Goal: Transaction & Acquisition: Purchase product/service

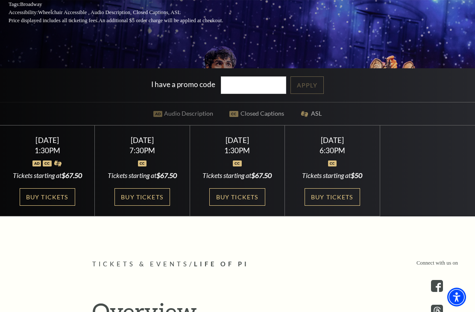
scroll to position [177, 0]
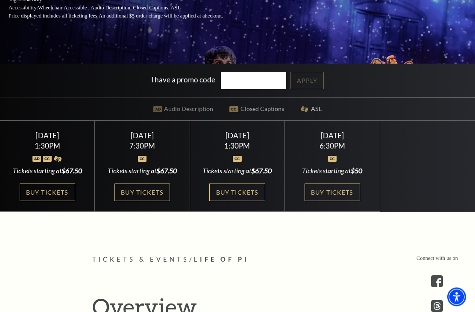
click at [57, 202] on link "Buy Tickets" at bounding box center [48, 193] width 56 height 18
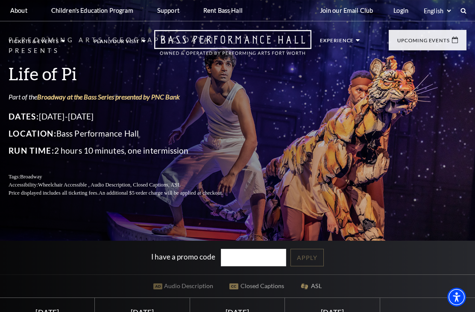
scroll to position [205, 0]
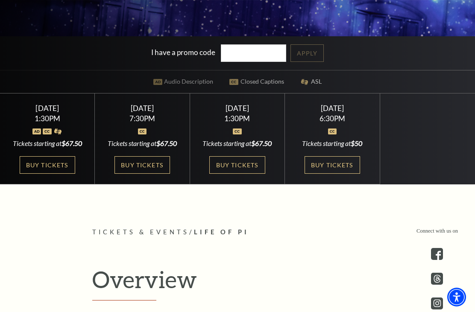
click at [152, 174] on link "Buy Tickets" at bounding box center [142, 165] width 56 height 18
click at [149, 174] on link "Buy Tickets" at bounding box center [142, 165] width 56 height 18
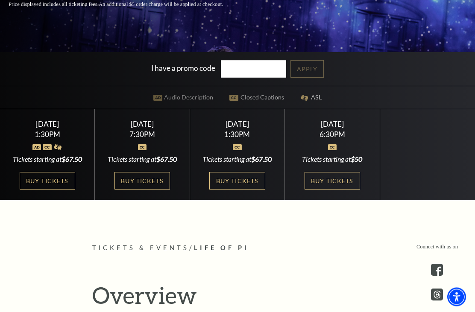
scroll to position [201, 0]
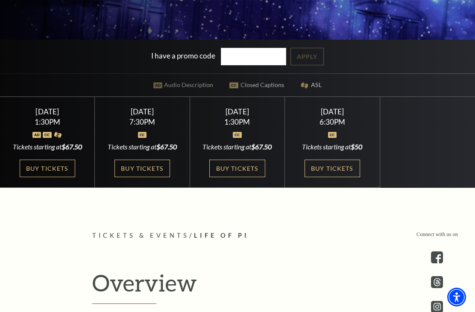
click at [132, 177] on link "Buy Tickets" at bounding box center [142, 169] width 56 height 18
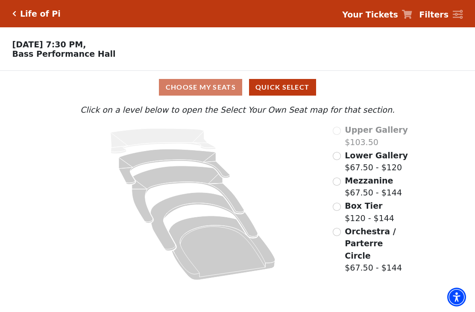
click at [186, 157] on icon "Lower Gallery - Seats Available: 132" at bounding box center [174, 167] width 111 height 35
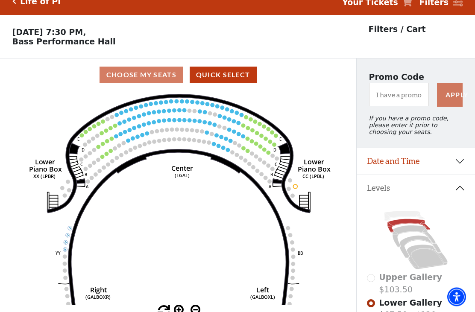
scroll to position [40, 0]
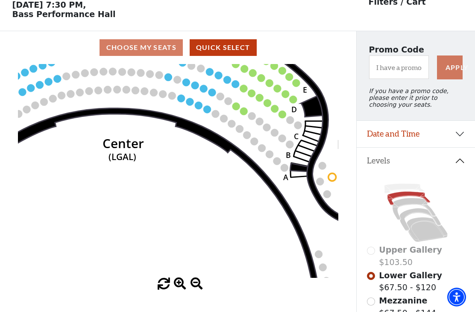
click at [208, 111] on circle at bounding box center [207, 110] width 8 height 8
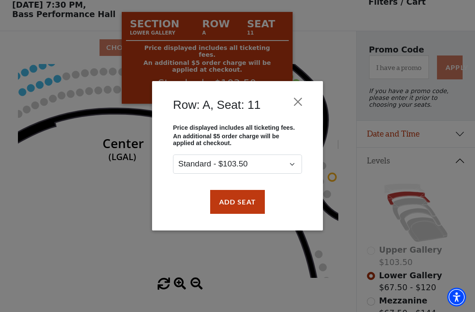
click at [296, 102] on button "Close" at bounding box center [298, 102] width 16 height 16
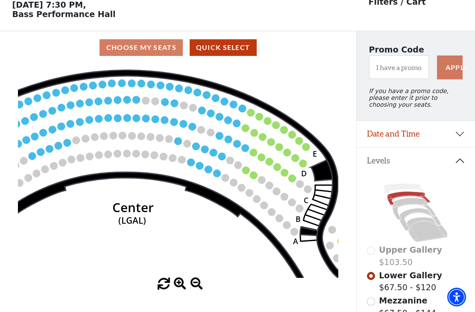
click at [275, 126] on circle at bounding box center [276, 125] width 8 height 8
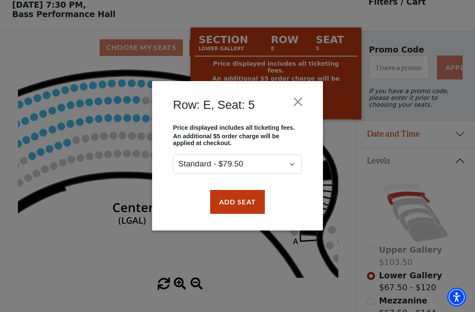
click at [298, 101] on button "Close" at bounding box center [298, 102] width 16 height 16
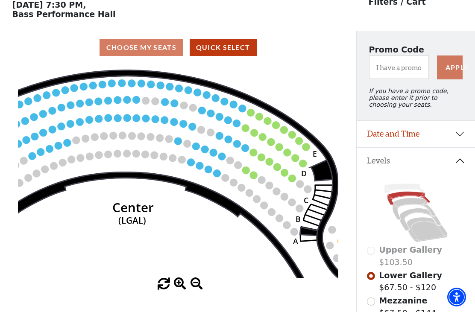
click at [141, 85] on circle at bounding box center [142, 83] width 8 height 8
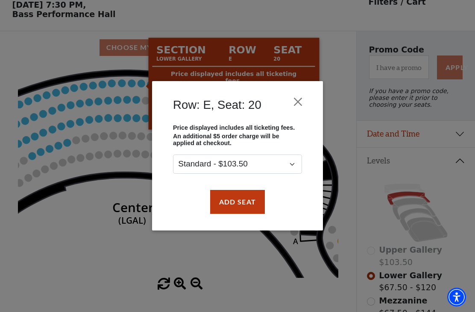
click at [297, 101] on button "Close" at bounding box center [298, 102] width 16 height 16
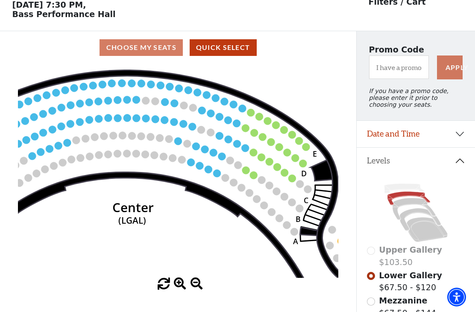
click at [280, 167] on circle at bounding box center [277, 167] width 8 height 8
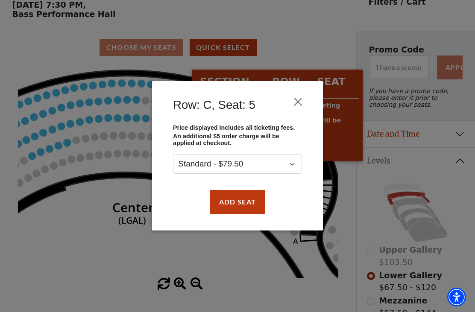
click at [299, 102] on button "Close" at bounding box center [298, 102] width 16 height 16
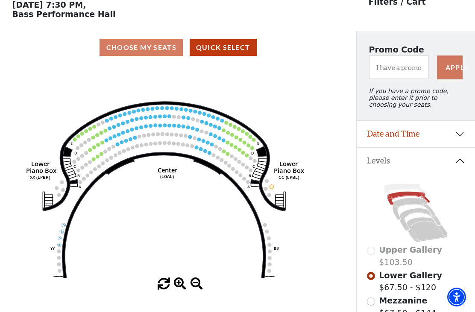
click at [407, 207] on icon at bounding box center [414, 209] width 43 height 22
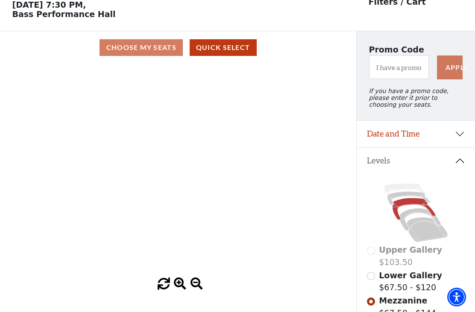
click at [402, 199] on icon at bounding box center [408, 199] width 43 height 14
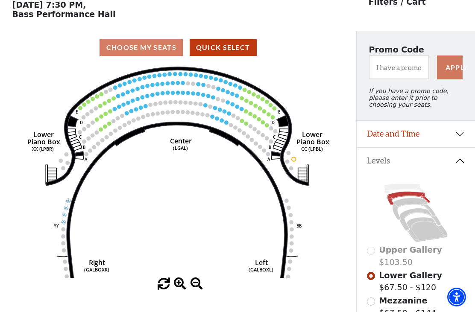
click at [414, 205] on icon at bounding box center [414, 209] width 43 height 22
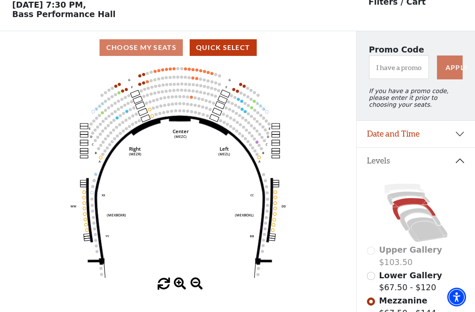
click at [201, 68] on icon "Center (MEZC) Right (MEZR) Left (MEZL) (MEXBOXR) (MEXBOXL) XX WW CC DD YY BB ZZ…" at bounding box center [178, 171] width 321 height 214
click at [205, 72] on circle at bounding box center [204, 71] width 3 height 3
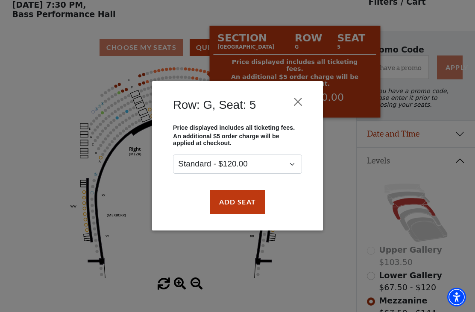
click at [300, 100] on button "Close" at bounding box center [298, 102] width 16 height 16
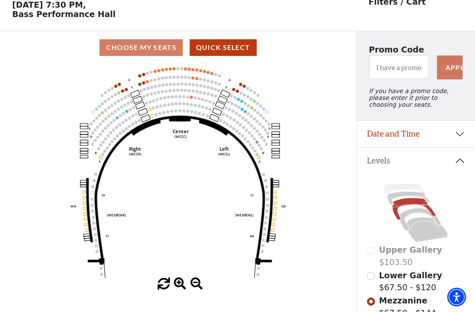
click at [195, 99] on circle at bounding box center [195, 97] width 3 height 3
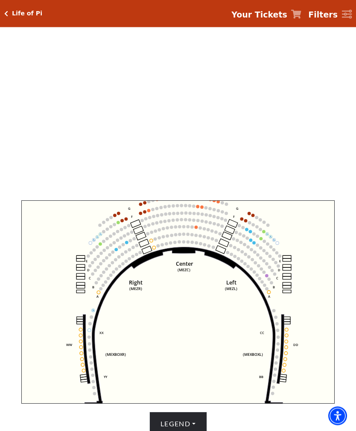
scroll to position [127, 0]
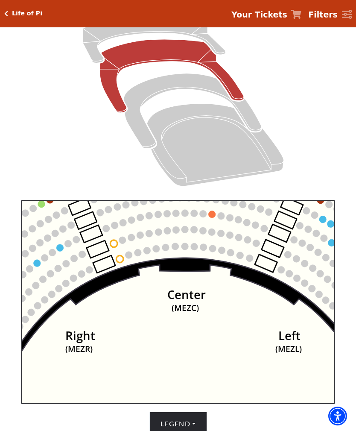
click at [214, 217] on circle at bounding box center [212, 214] width 7 height 7
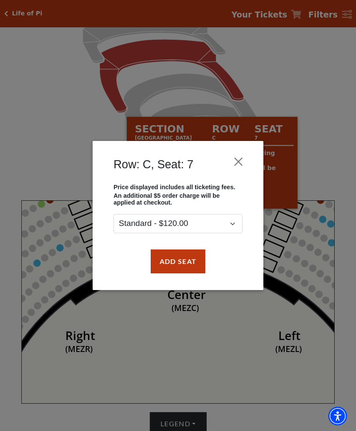
click at [243, 161] on button "Close" at bounding box center [239, 161] width 16 height 16
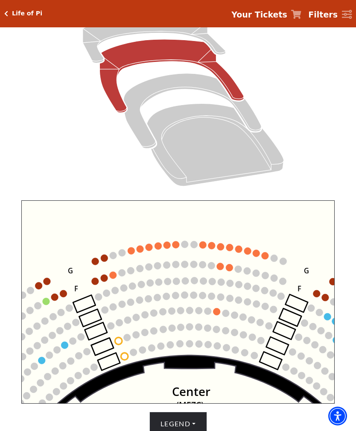
click at [106, 259] on circle at bounding box center [104, 258] width 7 height 7
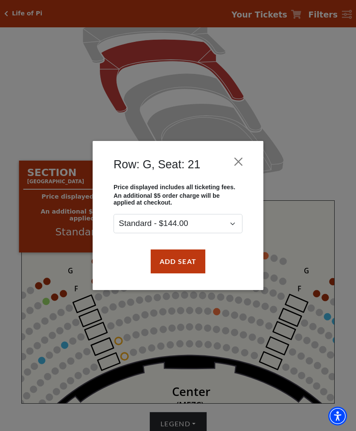
click at [318, 135] on div "Row: G, Seat: 21 Price displayed includes all ticketing fees. An additional $5 …" at bounding box center [178, 215] width 356 height 431
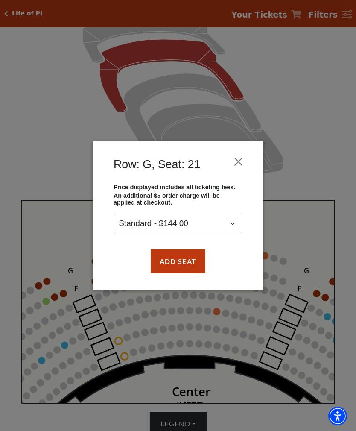
click at [242, 162] on button "Close" at bounding box center [239, 161] width 16 height 16
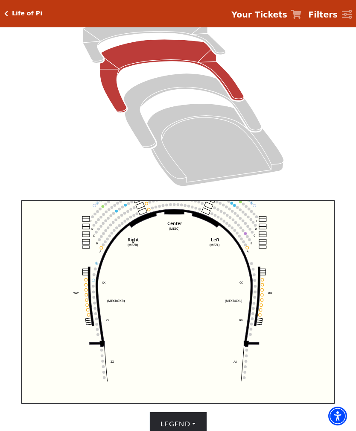
click at [191, 83] on icon "Box Tier - Seats Available: 10" at bounding box center [192, 110] width 138 height 75
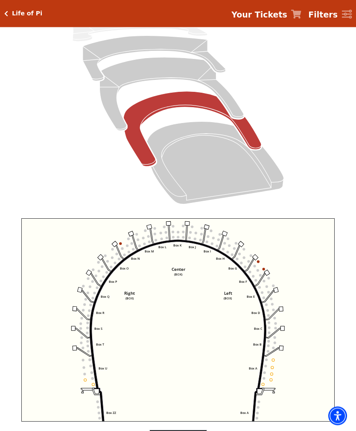
scroll to position [109, 0]
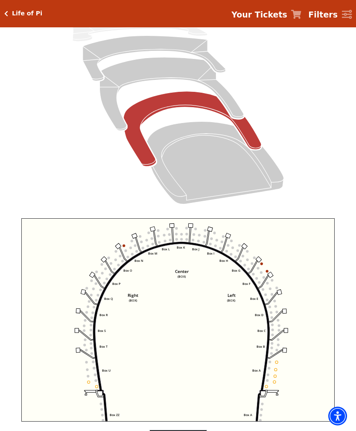
click at [147, 247] on circle at bounding box center [148, 246] width 3 height 3
click at [123, 247] on circle at bounding box center [124, 245] width 3 height 3
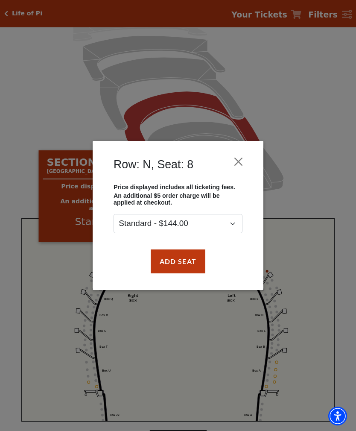
click at [313, 154] on div "Row: N, Seat: 8 Price displayed includes all ticketing fees. An additional $5 o…" at bounding box center [178, 215] width 356 height 431
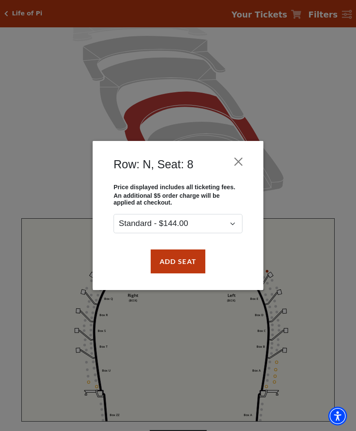
click at [235, 161] on button "Close" at bounding box center [239, 161] width 16 height 16
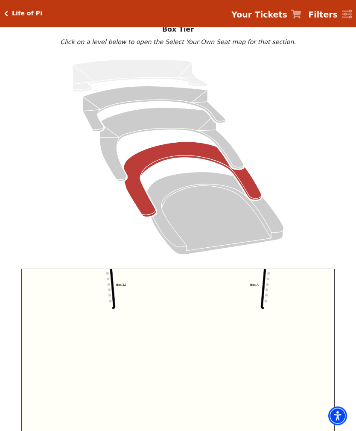
scroll to position [58, 0]
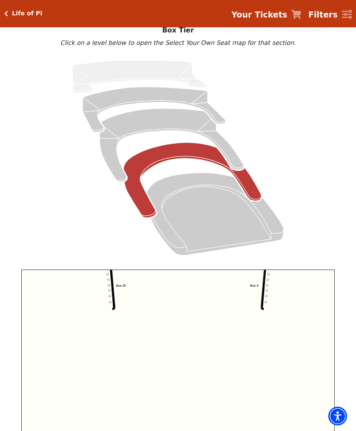
click at [226, 223] on icon "Orchestra / Parterre Circle - Seats Available: 37" at bounding box center [215, 214] width 137 height 82
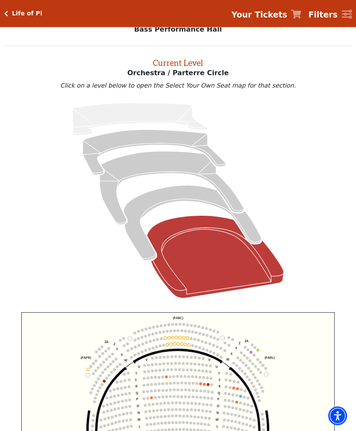
scroll to position [32, 0]
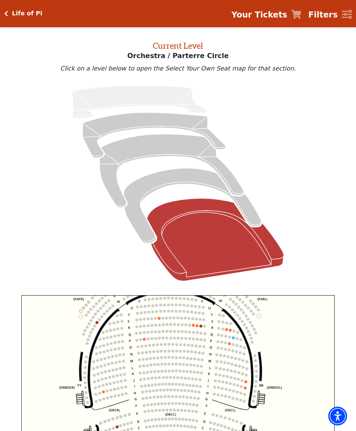
click at [157, 312] on circle at bounding box center [155, 318] width 3 height 3
click at [158, 312] on circle at bounding box center [156, 311] width 3 height 3
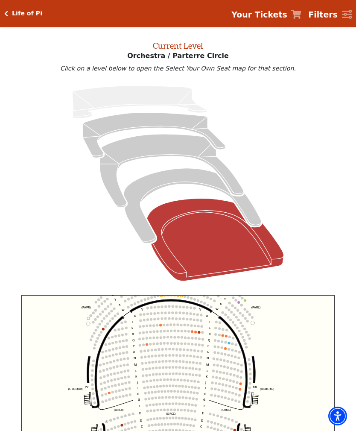
click at [164, 312] on circle at bounding box center [164, 325] width 3 height 3
click at [163, 312] on circle at bounding box center [162, 318] width 3 height 3
click at [164, 312] on circle at bounding box center [164, 325] width 3 height 3
click at [167, 312] on circle at bounding box center [168, 325] width 3 height 3
click at [164, 312] on icon "Left (ORPITL) Right (ORPITR) Center (ORPITC) ZZ AA YY BB ZA ZA (ORCL) (ORCR) (O…" at bounding box center [178, 396] width 314 height 203
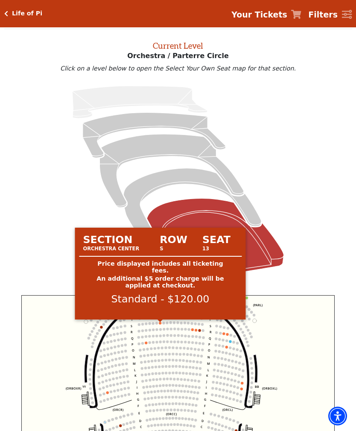
click at [160, 312] on circle at bounding box center [160, 323] width 3 height 3
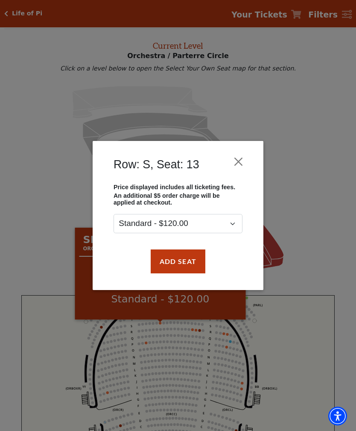
click at [240, 158] on button "Close" at bounding box center [239, 161] width 16 height 16
